Goal: Use online tool/utility: Utilize a website feature to perform a specific function

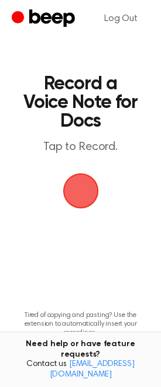
click at [80, 182] on span "button" at bounding box center [80, 191] width 33 height 33
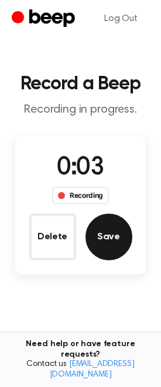
click at [107, 239] on button "Save" at bounding box center [108, 237] width 47 height 47
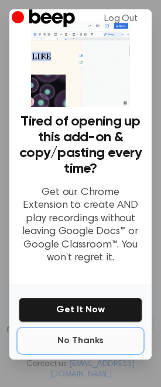
click at [62, 333] on button "No Thanks" at bounding box center [80, 340] width 123 height 23
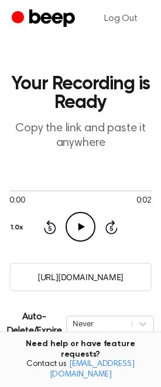
click at [79, 268] on input "[URL][DOMAIN_NAME]" at bounding box center [80, 277] width 142 height 29
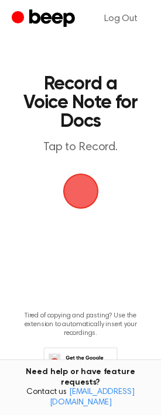
click at [86, 200] on span "button" at bounding box center [80, 191] width 38 height 38
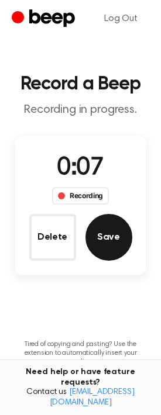
click at [108, 236] on button "Save" at bounding box center [108, 237] width 47 height 47
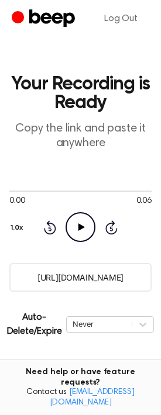
click at [83, 218] on icon "Play Audio" at bounding box center [80, 227] width 30 height 30
click at [71, 279] on input "[URL][DOMAIN_NAME]" at bounding box center [80, 277] width 142 height 29
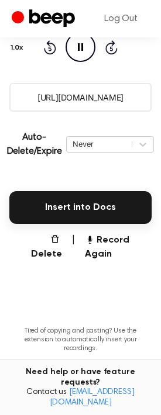
scroll to position [229, 0]
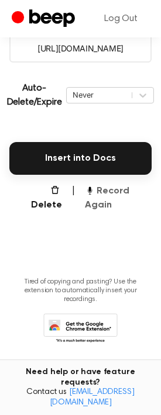
click at [100, 195] on button "Record Again" at bounding box center [118, 198] width 67 height 28
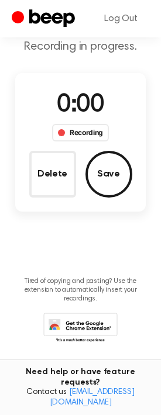
scroll to position [62, 0]
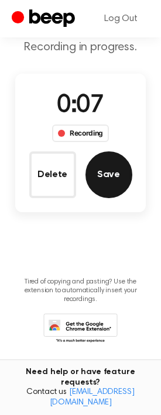
click at [102, 183] on button "Save" at bounding box center [108, 174] width 47 height 47
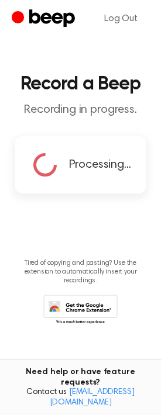
scroll to position [0, 0]
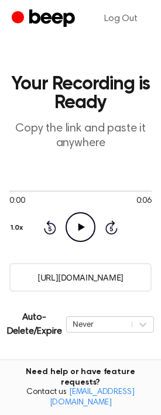
drag, startPoint x: 82, startPoint y: 231, endPoint x: 82, endPoint y: 251, distance: 19.3
click at [82, 231] on icon "Play Audio" at bounding box center [80, 227] width 30 height 30
click at [74, 276] on input "[URL][DOMAIN_NAME]" at bounding box center [80, 277] width 142 height 29
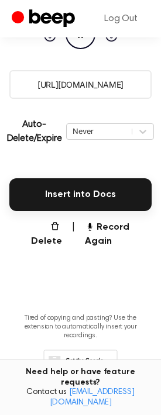
scroll to position [190, 0]
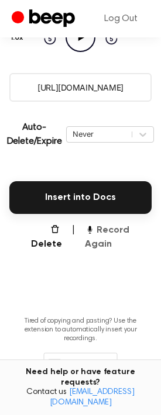
click at [103, 232] on button "Record Again" at bounding box center [118, 237] width 67 height 28
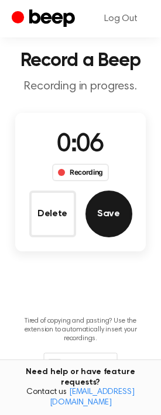
click at [103, 229] on button "Save" at bounding box center [108, 213] width 47 height 47
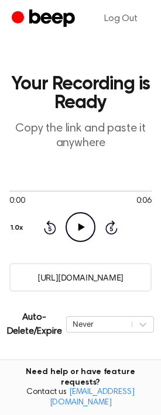
click at [84, 224] on icon "Play Audio" at bounding box center [80, 227] width 30 height 30
click at [76, 281] on input "[URL][DOMAIN_NAME]" at bounding box center [80, 277] width 142 height 29
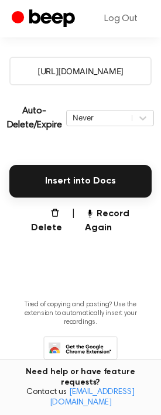
scroll to position [213, 0]
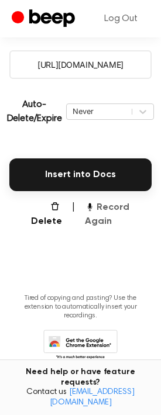
click at [100, 221] on button "Record Again" at bounding box center [118, 214] width 67 height 28
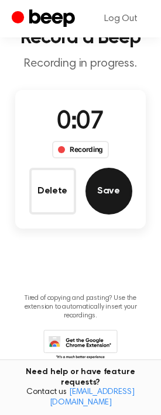
click at [101, 195] on button "Save" at bounding box center [108, 191] width 47 height 47
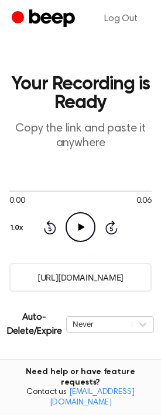
click at [79, 227] on icon at bounding box center [81, 227] width 6 height 8
click at [69, 282] on input "[URL][DOMAIN_NAME]" at bounding box center [80, 277] width 142 height 29
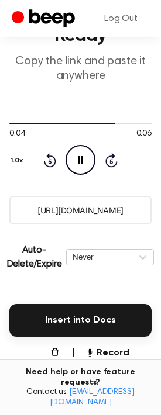
scroll to position [67, 0]
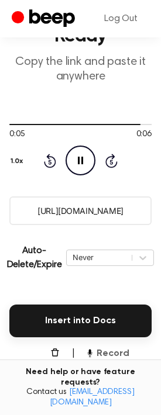
click at [103, 360] on button "Record Again" at bounding box center [118, 360] width 67 height 28
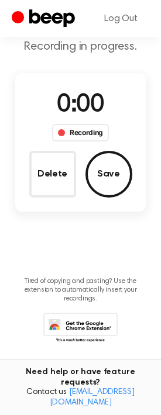
scroll to position [62, 0]
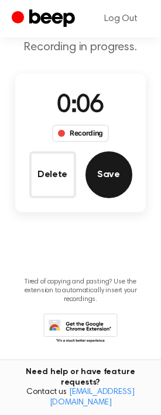
click at [101, 184] on button "Save" at bounding box center [108, 174] width 47 height 47
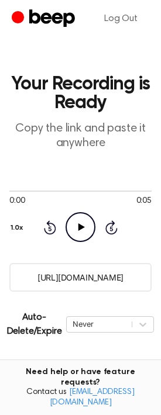
click at [76, 230] on icon "Play Audio" at bounding box center [80, 227] width 30 height 30
click at [76, 281] on input "[URL][DOMAIN_NAME]" at bounding box center [80, 277] width 142 height 29
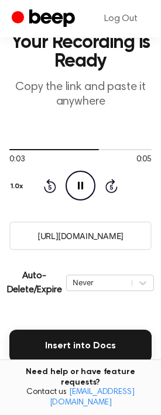
scroll to position [107, 0]
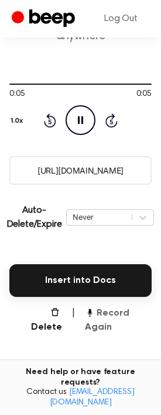
click at [105, 321] on button "Record Again" at bounding box center [118, 320] width 67 height 28
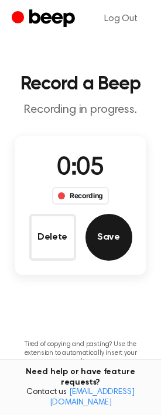
click at [116, 250] on button "Save" at bounding box center [108, 237] width 47 height 47
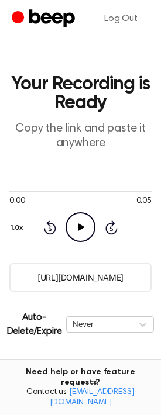
click at [69, 223] on icon "Play Audio" at bounding box center [80, 227] width 30 height 30
click at [68, 284] on input "[URL][DOMAIN_NAME]" at bounding box center [80, 277] width 142 height 29
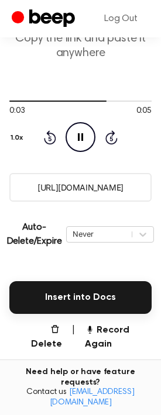
scroll to position [116, 0]
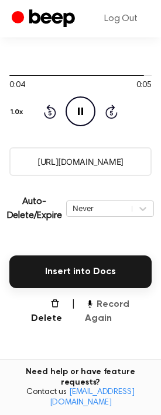
click at [96, 314] on button "Record Again" at bounding box center [118, 311] width 67 height 28
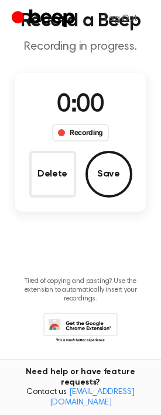
scroll to position [0, 0]
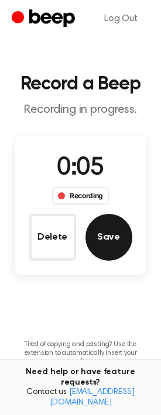
click at [114, 248] on button "Save" at bounding box center [108, 237] width 47 height 47
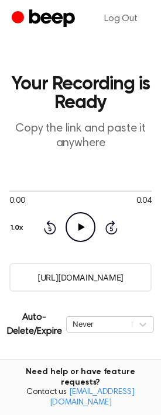
click at [84, 229] on icon "Play Audio" at bounding box center [80, 227] width 30 height 30
click at [74, 278] on input "[URL][DOMAIN_NAME]" at bounding box center [80, 277] width 142 height 29
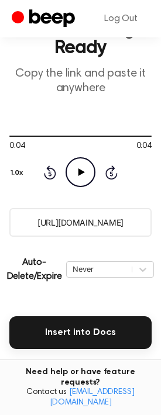
scroll to position [57, 0]
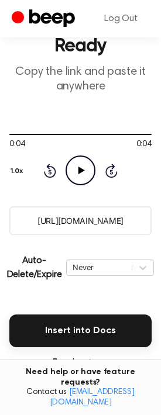
click at [102, 370] on button "Record Again" at bounding box center [118, 370] width 67 height 28
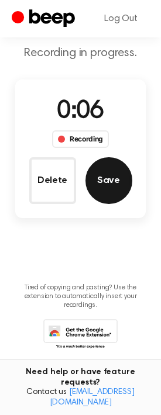
click at [123, 175] on button "Save" at bounding box center [108, 180] width 47 height 47
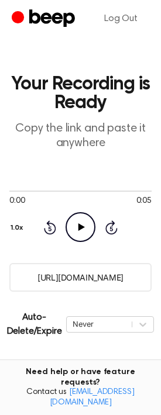
click at [75, 225] on icon "Play Audio" at bounding box center [80, 227] width 30 height 30
click at [67, 280] on input "[URL][DOMAIN_NAME]" at bounding box center [80, 277] width 142 height 29
